Goal: Task Accomplishment & Management: Manage account settings

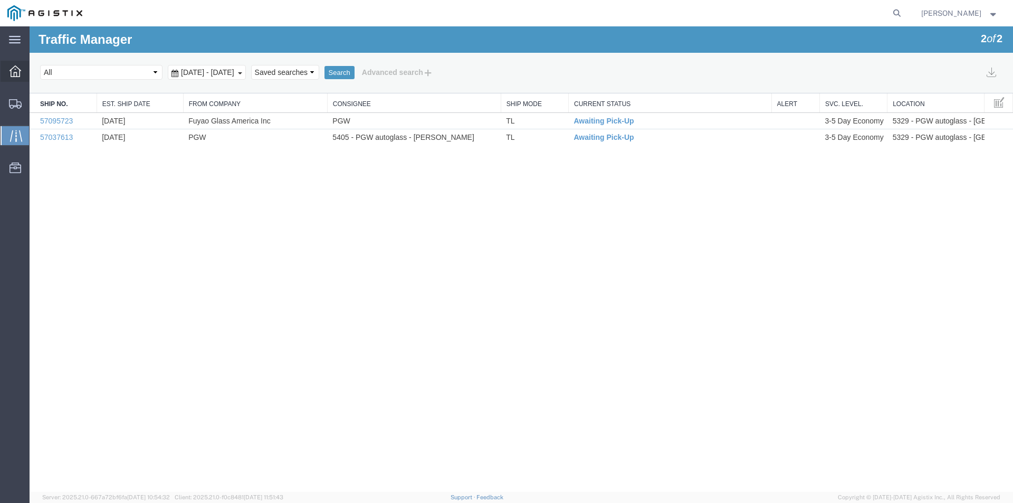
click at [14, 70] on icon at bounding box center [15, 71] width 12 height 12
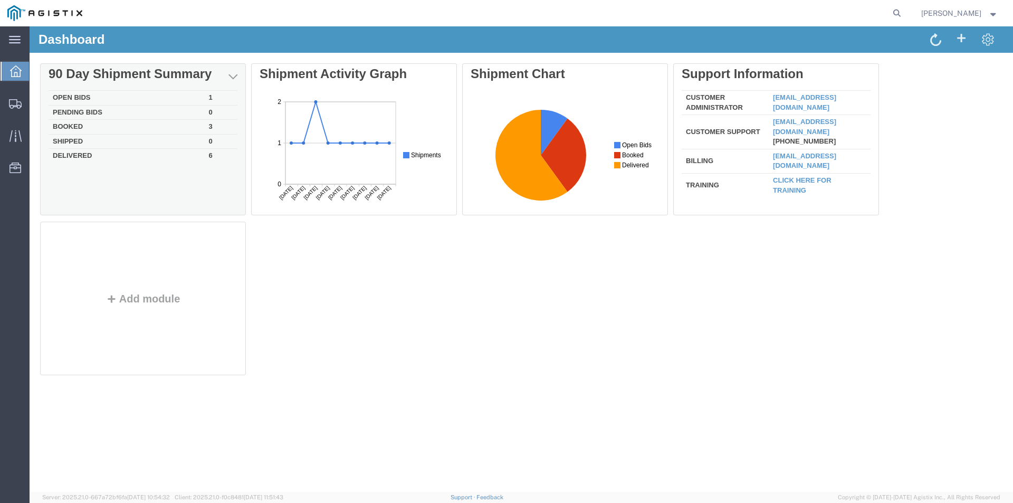
click at [144, 92] on td "Open Bids" at bounding box center [127, 98] width 156 height 15
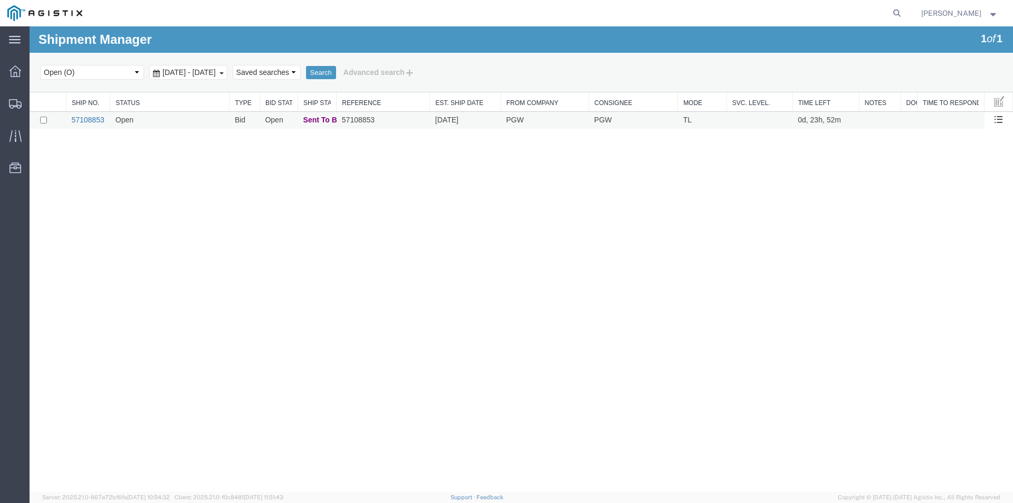
click at [89, 119] on link "57108853" at bounding box center [87, 120] width 33 height 8
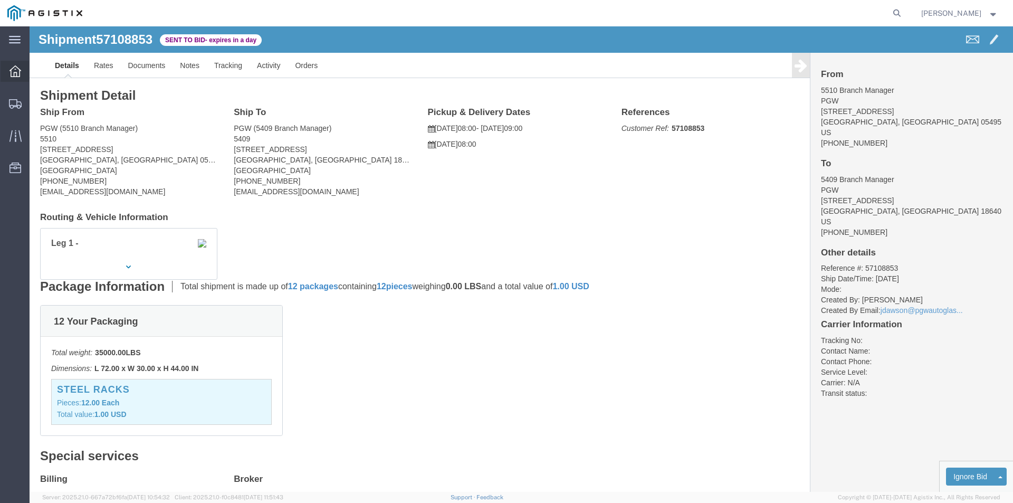
click at [16, 70] on icon at bounding box center [15, 71] width 12 height 12
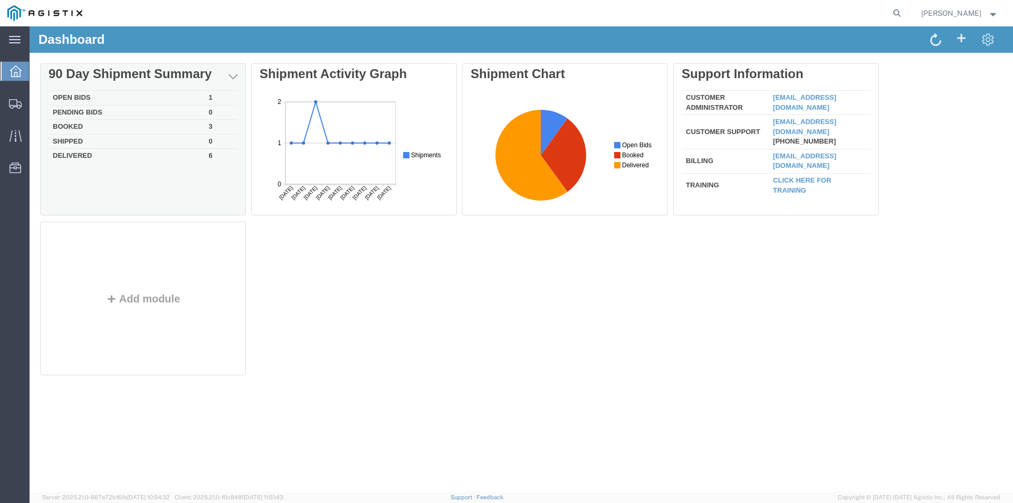
click at [105, 128] on td "Booked" at bounding box center [127, 127] width 156 height 15
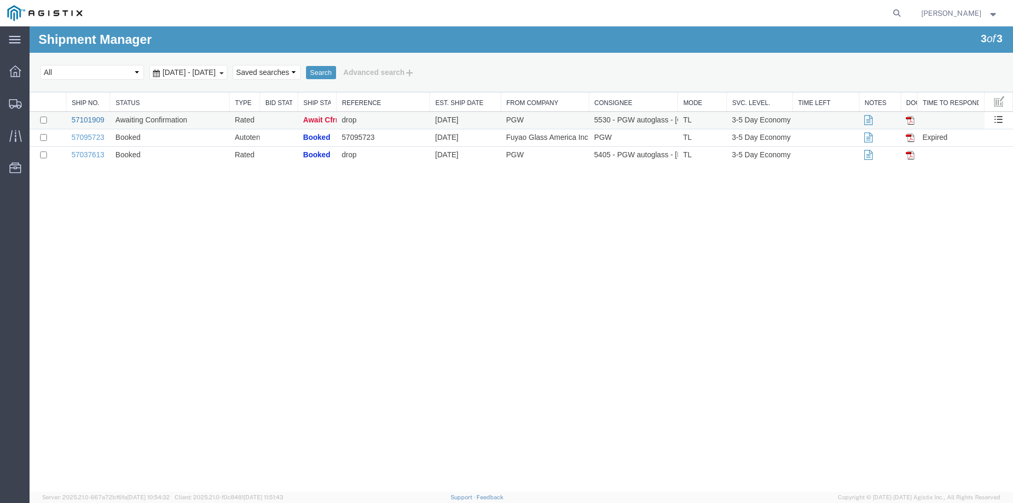
click at [78, 119] on link "57101909" at bounding box center [87, 120] width 33 height 8
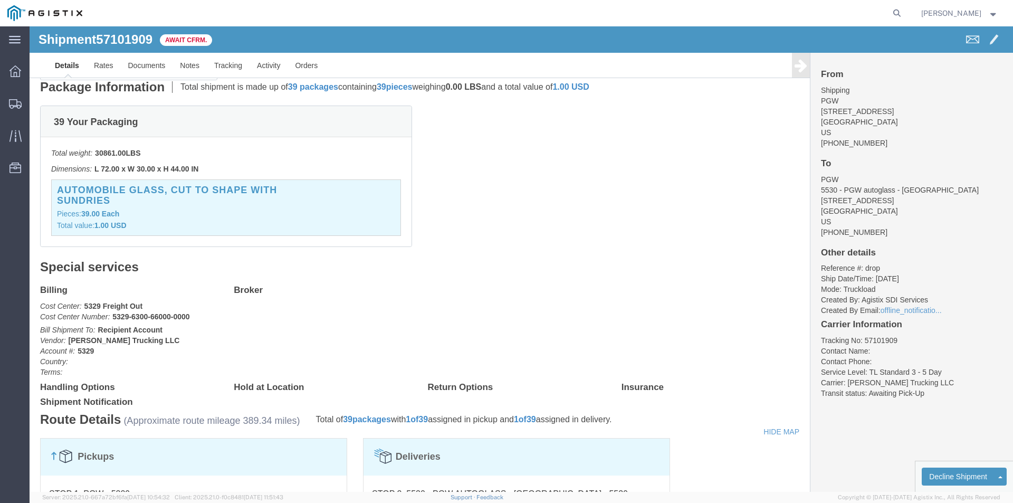
scroll to position [264, 0]
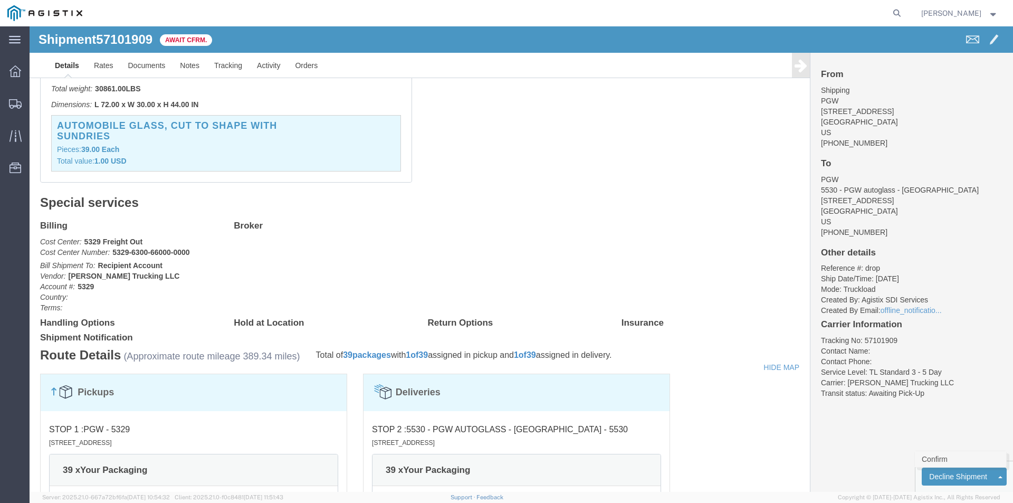
click link "Confirm"
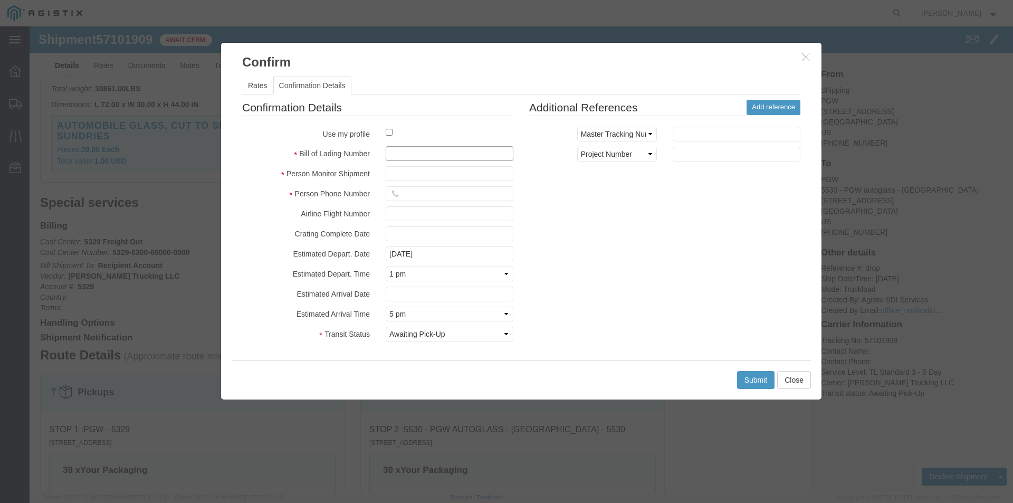
click input "text"
type input "57101909"
click input "text"
type input "[PERSON_NAME]"
click input "text"
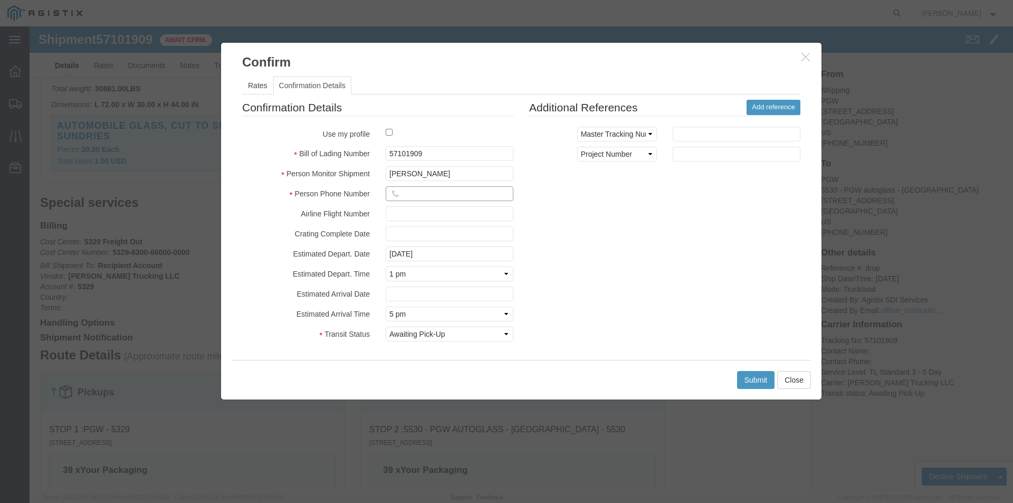
type input "7406566731"
click select "Select Midnight 1 am 2 am 3 am 4 am 5 am 6 am 7 am 8 am 9 am 10 am 11 am 12 Noo…"
select select "1000"
click select "Select Midnight 1 am 2 am 3 am 4 am 5 am 6 am 7 am 8 am 9 am 10 am 11 am 12 Noo…"
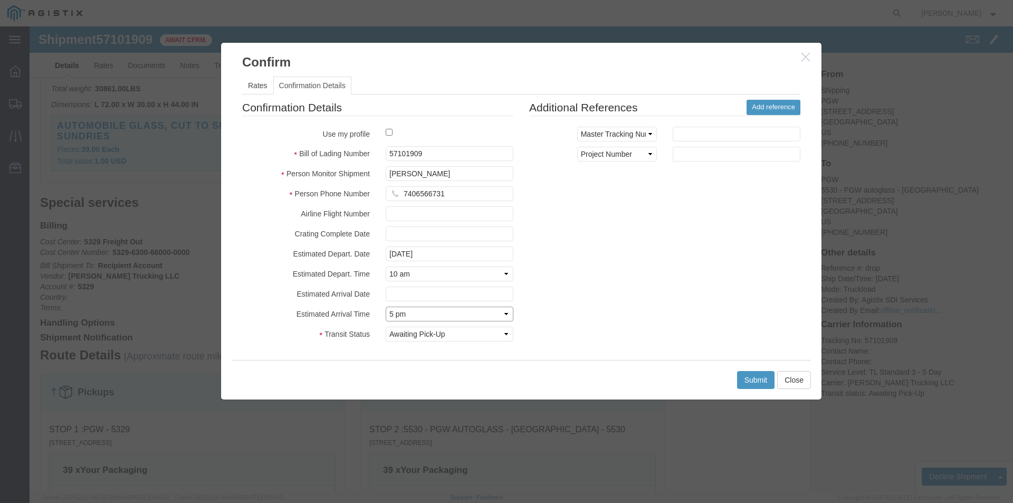
select select "0700"
click select "Select Midnight 1 am 2 am 3 am 4 am 5 am 6 am 7 am 8 am 9 am 10 am 11 am 12 Noo…"
click input "text"
click td "16"
type input "[DATE]"
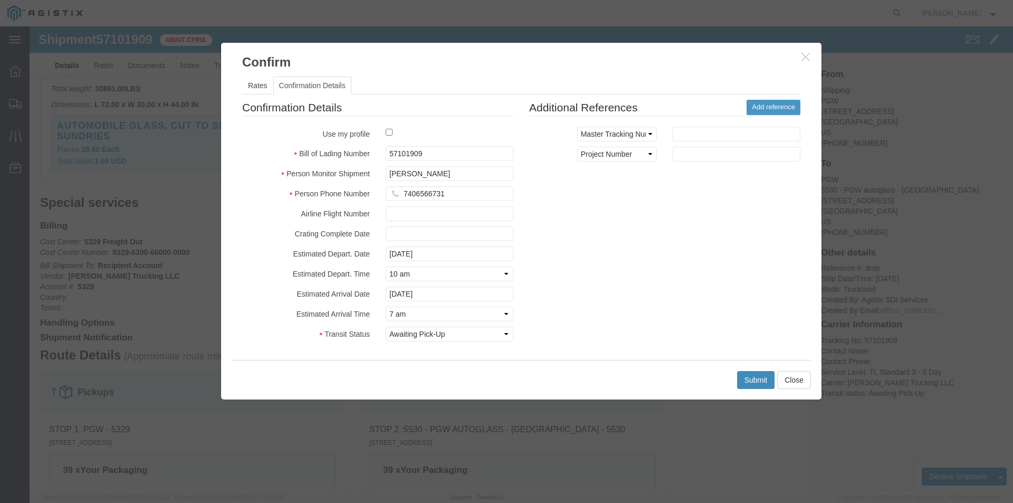
click button "Submit"
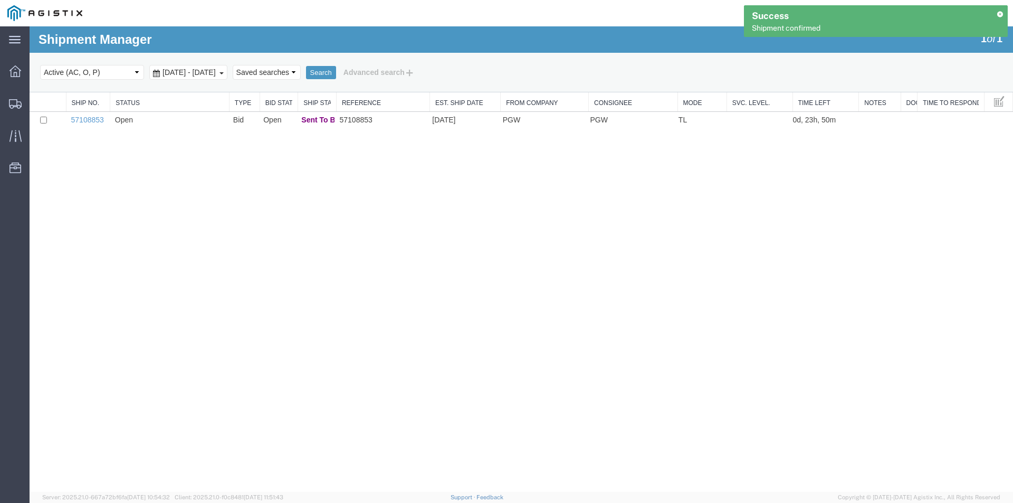
scroll to position [0, 0]
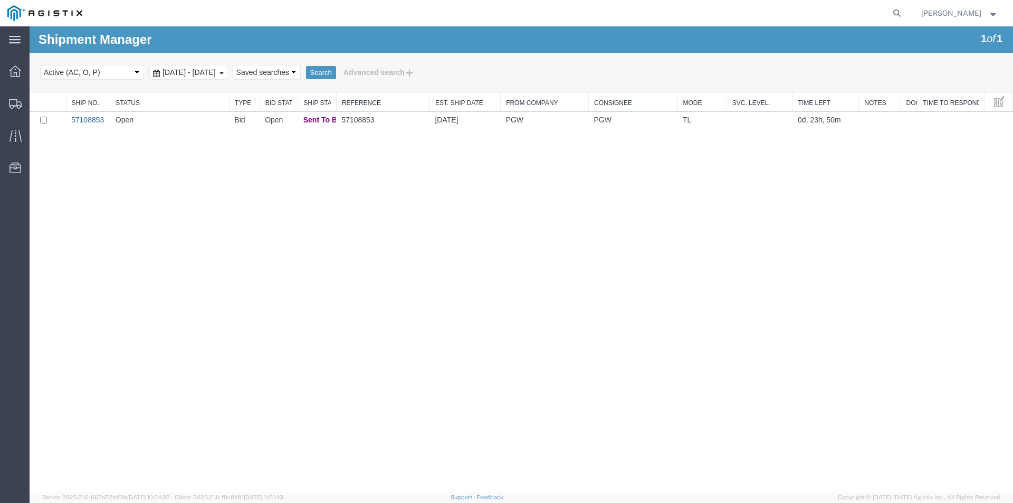
click at [87, 120] on link "57108853" at bounding box center [87, 120] width 33 height 8
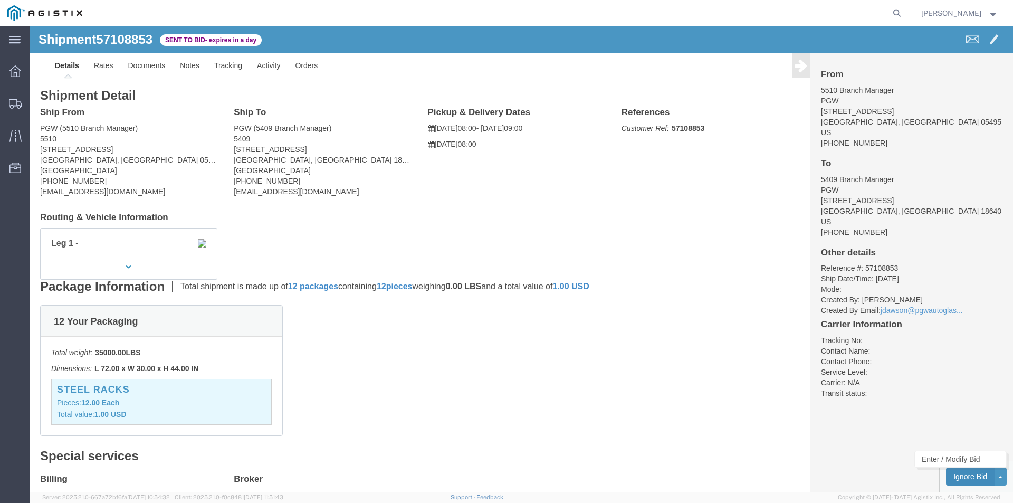
click button "Ignore Bid"
